Goal: Transaction & Acquisition: Purchase product/service

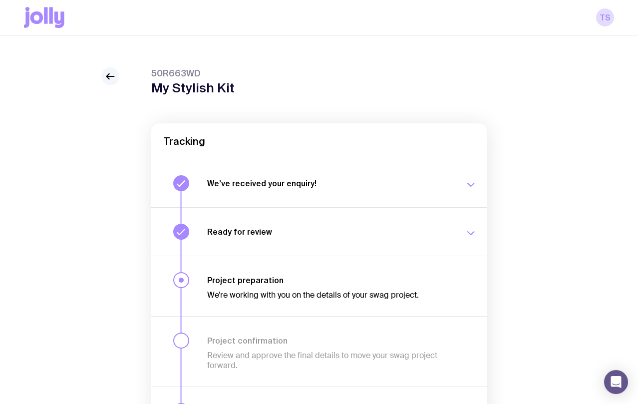
click at [110, 80] on icon at bounding box center [110, 76] width 12 height 12
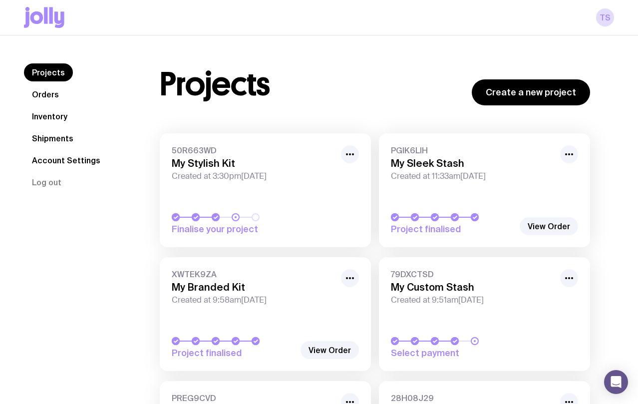
click at [258, 203] on link "50R663WD My Stylish Kit Created at 3:30pm[DATE] Finalise your project" at bounding box center [265, 190] width 211 height 114
click at [45, 91] on link "Orders" at bounding box center [45, 94] width 43 height 18
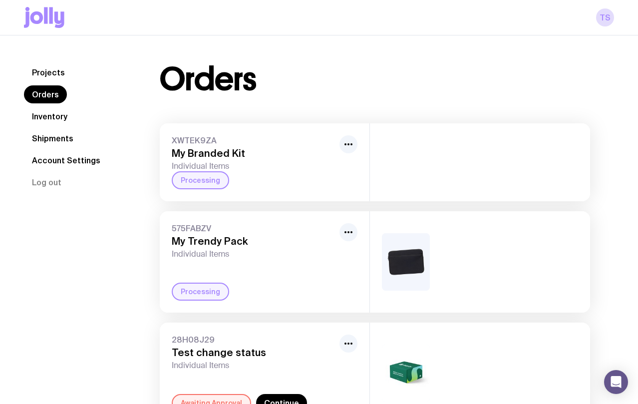
click at [188, 140] on span "XWTEK9ZA" at bounding box center [254, 140] width 164 height 10
click at [399, 159] on div at bounding box center [480, 145] width 220 height 44
click at [37, 112] on link "Inventory" at bounding box center [49, 116] width 51 height 18
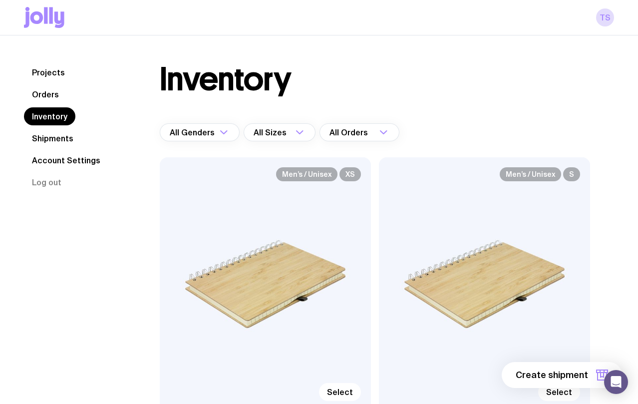
click at [51, 70] on link "Projects" at bounding box center [48, 72] width 49 height 18
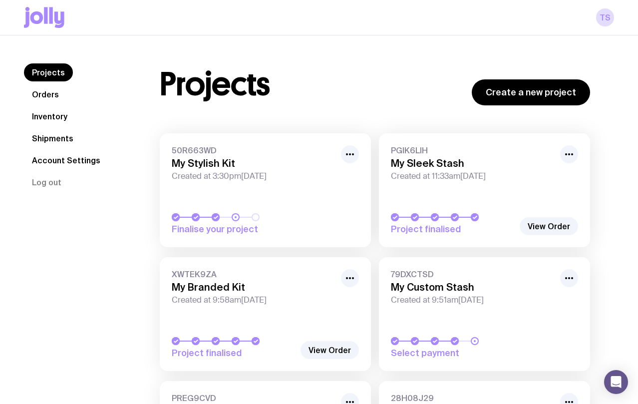
click at [288, 157] on h3 "My Stylish Kit" at bounding box center [253, 163] width 163 height 12
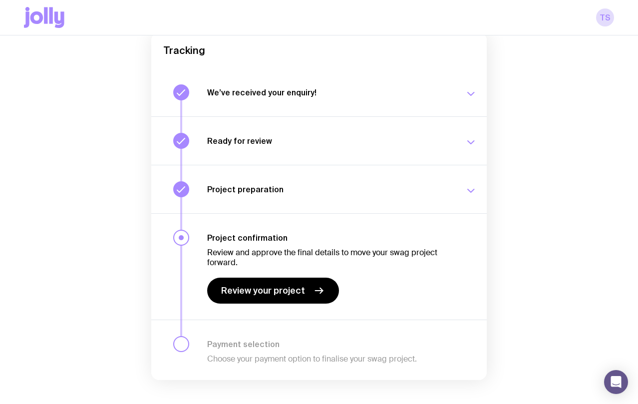
scroll to position [115, 0]
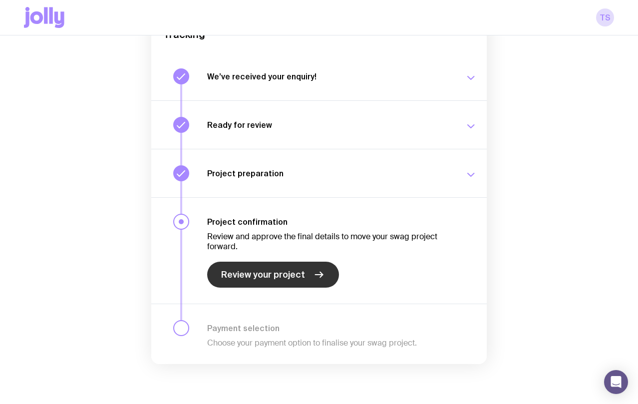
click at [273, 273] on span "Review your project" at bounding box center [263, 274] width 84 height 12
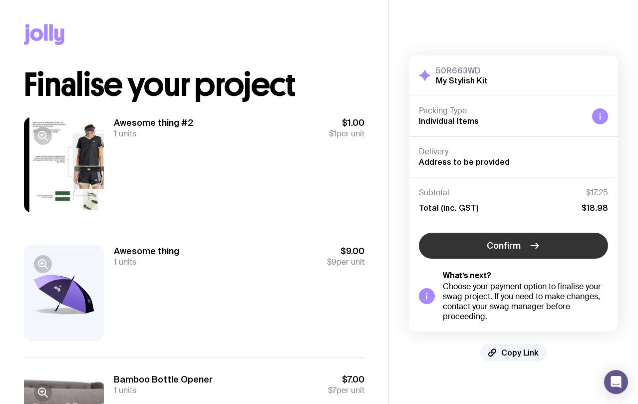
click at [508, 245] on span "Confirm" at bounding box center [503, 245] width 34 height 12
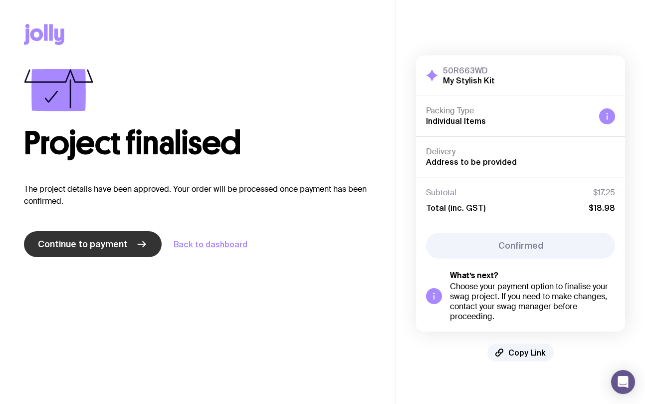
click at [91, 244] on span "Continue to payment" at bounding box center [83, 244] width 90 height 12
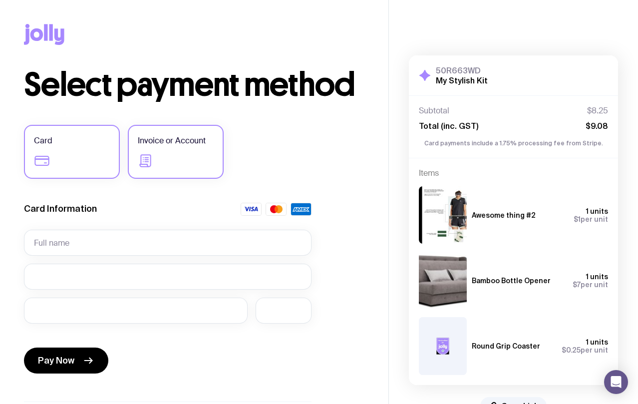
click at [171, 151] on label "Invoice or Account" at bounding box center [176, 152] width 96 height 54
click at [0, 0] on input "Invoice or Account" at bounding box center [0, 0] width 0 height 0
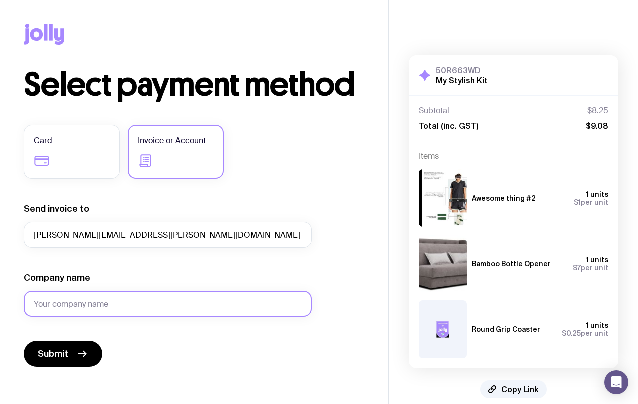
click at [85, 309] on input "Company name" at bounding box center [167, 303] width 287 height 26
type input "Super staff company"
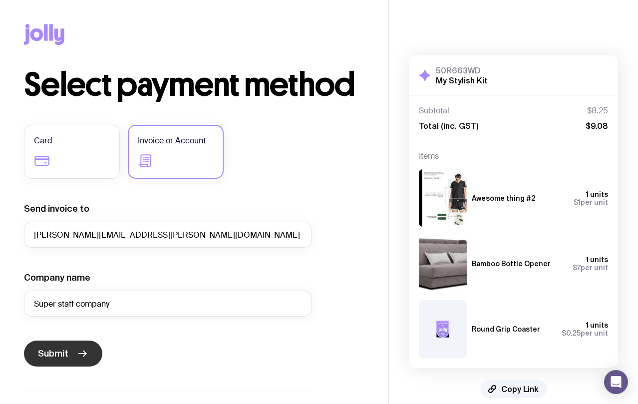
click at [64, 353] on span "Submit" at bounding box center [53, 353] width 30 height 12
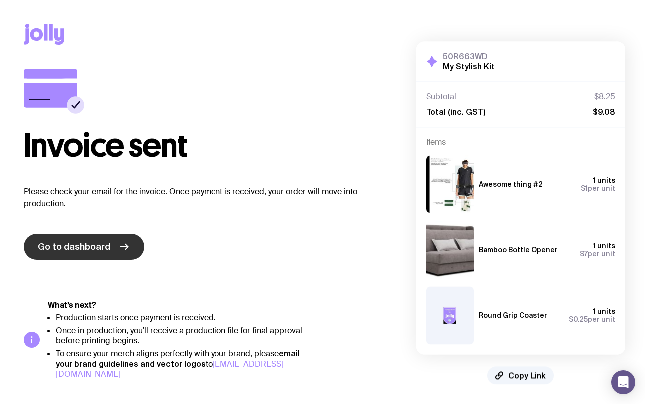
click at [78, 243] on span "Go to dashboard" at bounding box center [74, 246] width 72 height 12
